Goal: Task Accomplishment & Management: Manage account settings

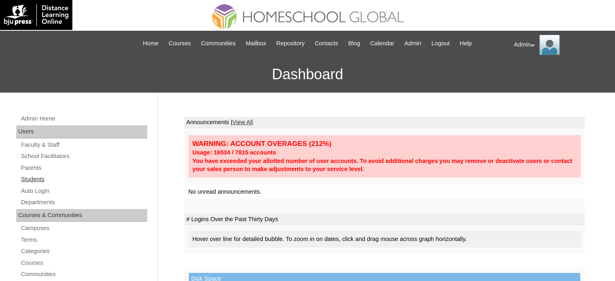
click at [34, 178] on link "Students" at bounding box center [83, 179] width 127 height 10
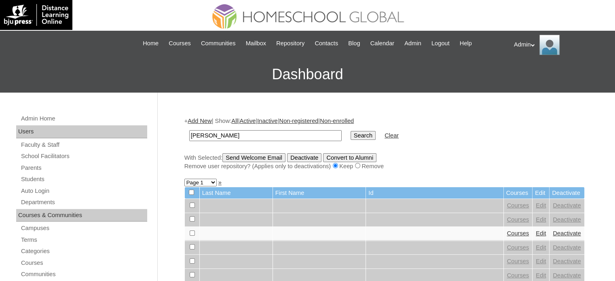
type input "[PERSON_NAME]"
click at [350, 131] on input "Search" at bounding box center [362, 135] width 25 height 9
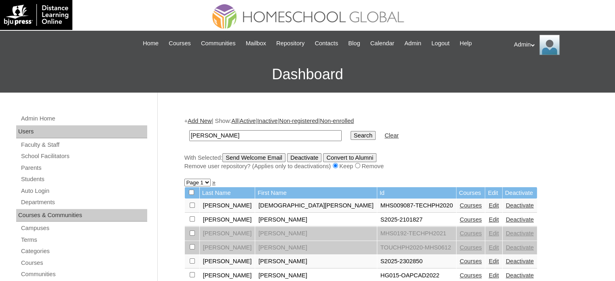
click at [459, 221] on link "Courses" at bounding box center [470, 219] width 22 height 6
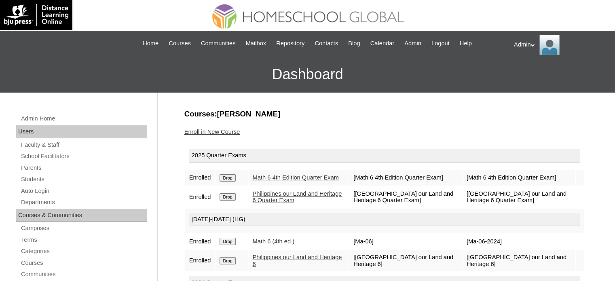
click at [219, 128] on link "Enroll in New Course" at bounding box center [212, 131] width 56 height 6
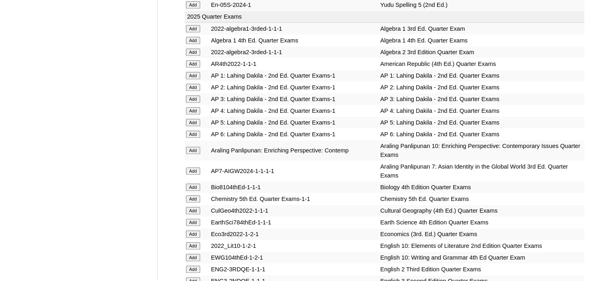
scroll to position [3003, 0]
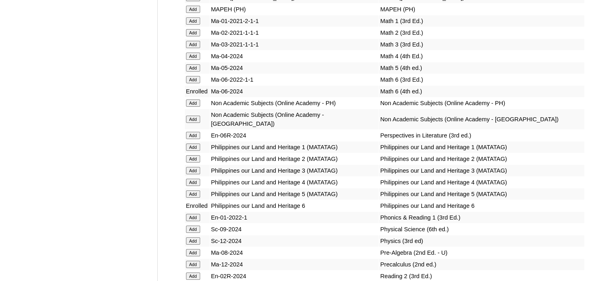
click at [192, 139] on input "Add" at bounding box center [193, 135] width 14 height 7
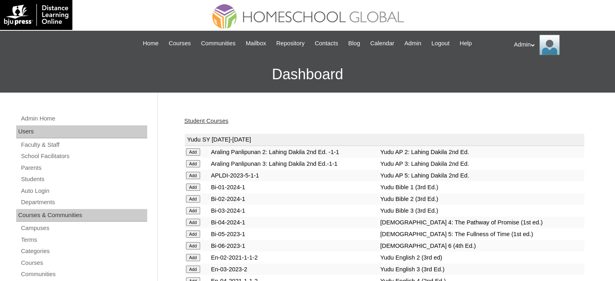
click at [210, 119] on link "Student Courses" at bounding box center [206, 121] width 44 height 6
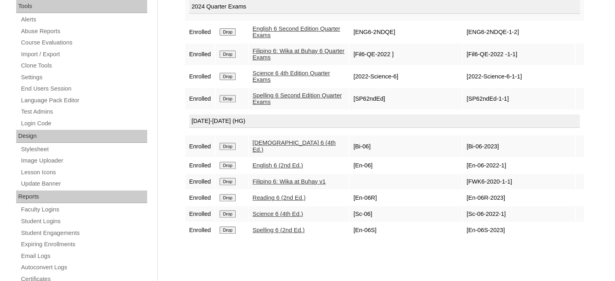
scroll to position [293, 0]
click at [223, 194] on input "Drop" at bounding box center [227, 197] width 16 height 7
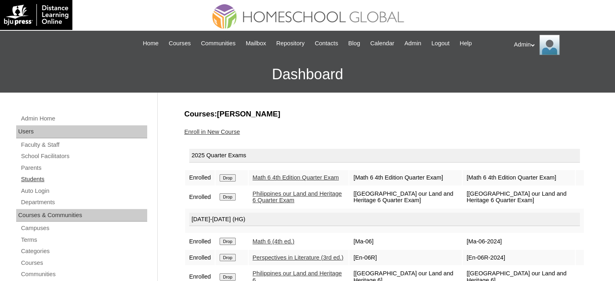
click at [36, 175] on link "Students" at bounding box center [83, 179] width 127 height 10
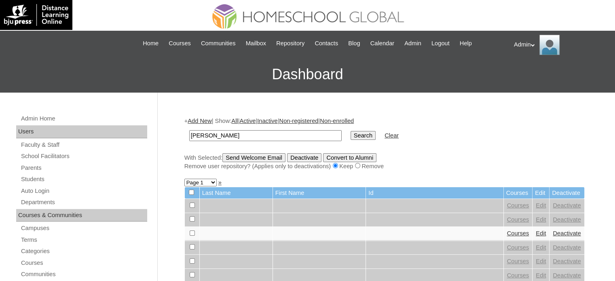
type input "[PERSON_NAME]"
click at [350, 135] on input "Search" at bounding box center [362, 135] width 25 height 9
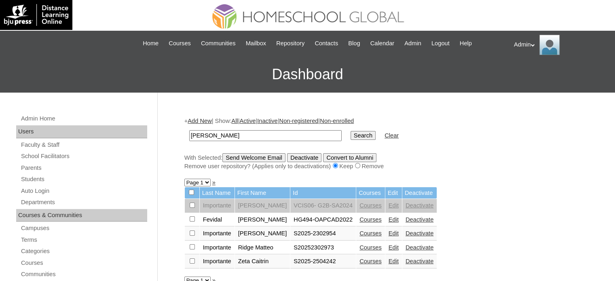
click at [388, 248] on link "Edit" at bounding box center [393, 247] width 10 height 6
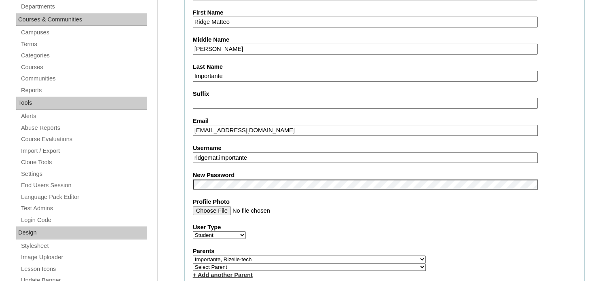
scroll to position [196, 0]
drag, startPoint x: 257, startPoint y: 150, endPoint x: 173, endPoint y: 150, distance: 84.0
click at [267, 156] on input "ridgemat.importante" at bounding box center [365, 157] width 345 height 11
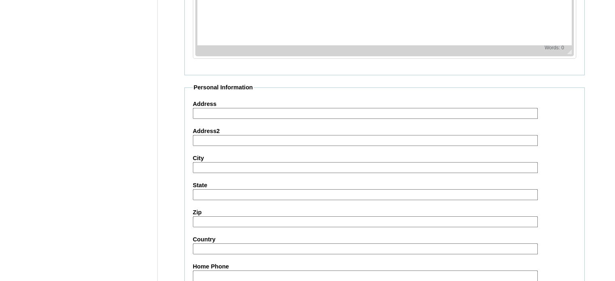
scroll to position [941, 0]
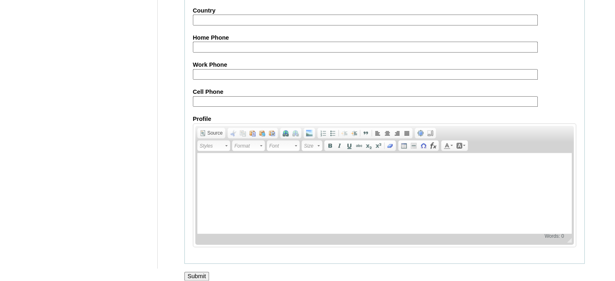
click at [191, 272] on input "Submit" at bounding box center [196, 276] width 25 height 9
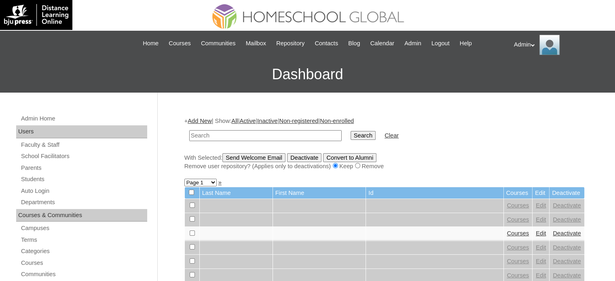
click at [271, 134] on input "text" at bounding box center [265, 135] width 152 height 11
type input "Importante"
click at [350, 136] on input "Search" at bounding box center [362, 135] width 25 height 9
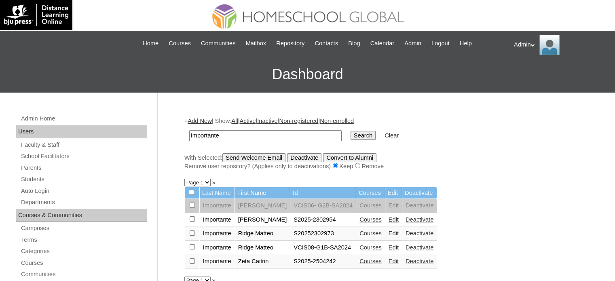
click at [388, 258] on link "Edit" at bounding box center [393, 261] width 10 height 6
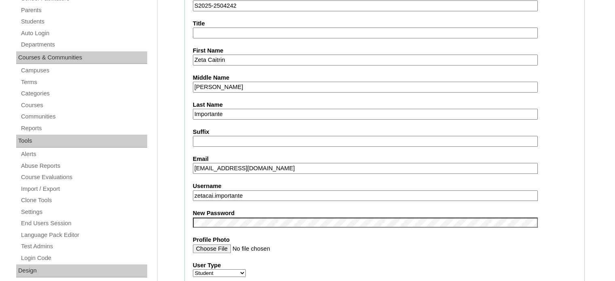
scroll to position [194, 0]
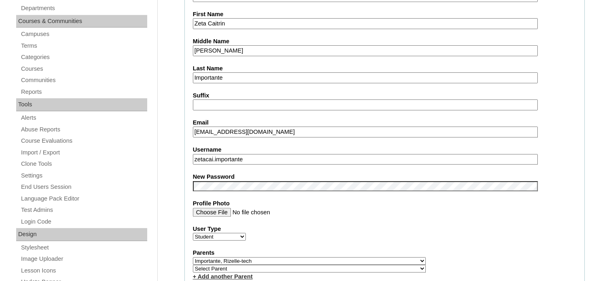
click at [259, 154] on input "zetacai.importante" at bounding box center [365, 159] width 345 height 11
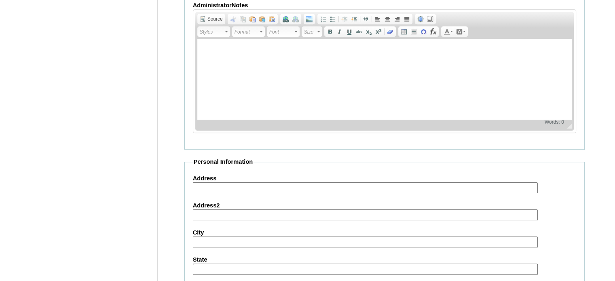
scroll to position [941, 0]
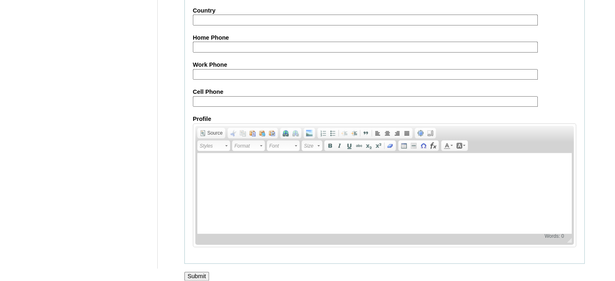
click at [197, 272] on input "Submit" at bounding box center [196, 276] width 25 height 9
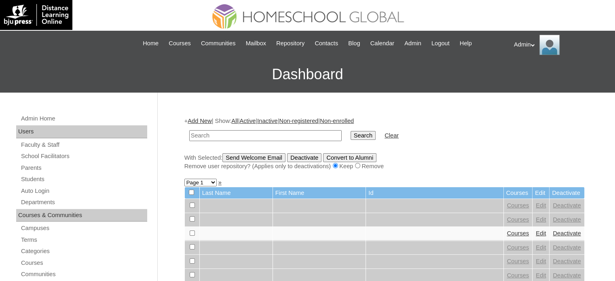
click at [223, 137] on input "text" at bounding box center [265, 135] width 152 height 11
type input "zeta caitrin"
click at [350, 131] on input "Search" at bounding box center [362, 135] width 25 height 9
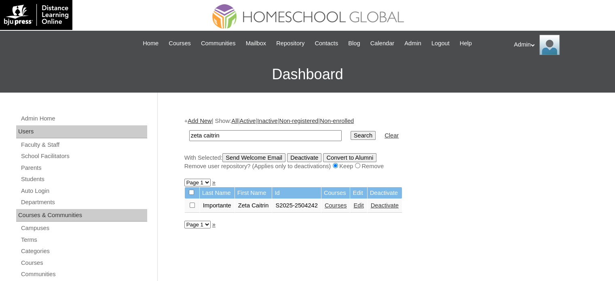
click at [363, 204] on link "Edit" at bounding box center [358, 205] width 10 height 6
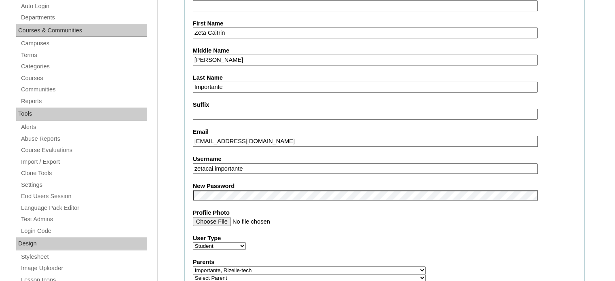
scroll to position [161, 0]
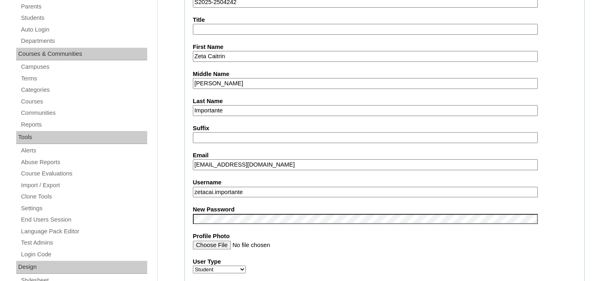
drag, startPoint x: 255, startPoint y: 187, endPoint x: 180, endPoint y: 186, distance: 75.2
